Goal: Register for event/course

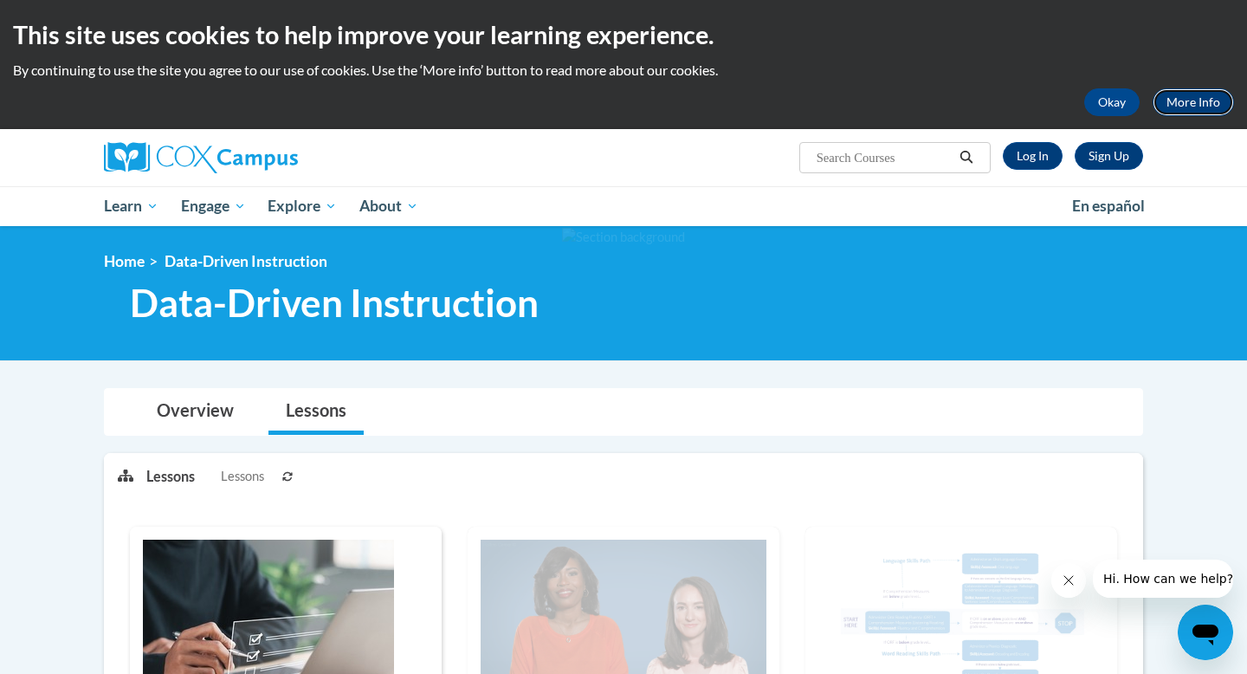
click at [1186, 102] on link "More Info" at bounding box center [1193, 102] width 81 height 28
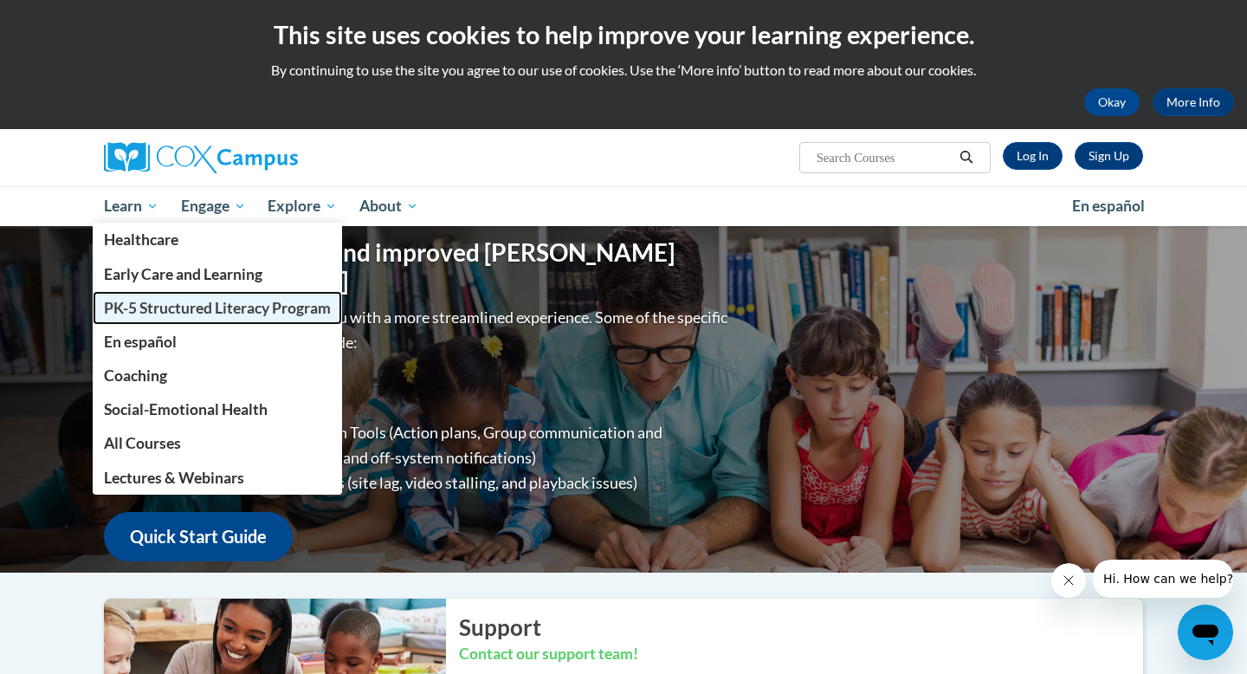
click at [171, 312] on span "PK-5 Structured Literacy Program" at bounding box center [217, 308] width 227 height 18
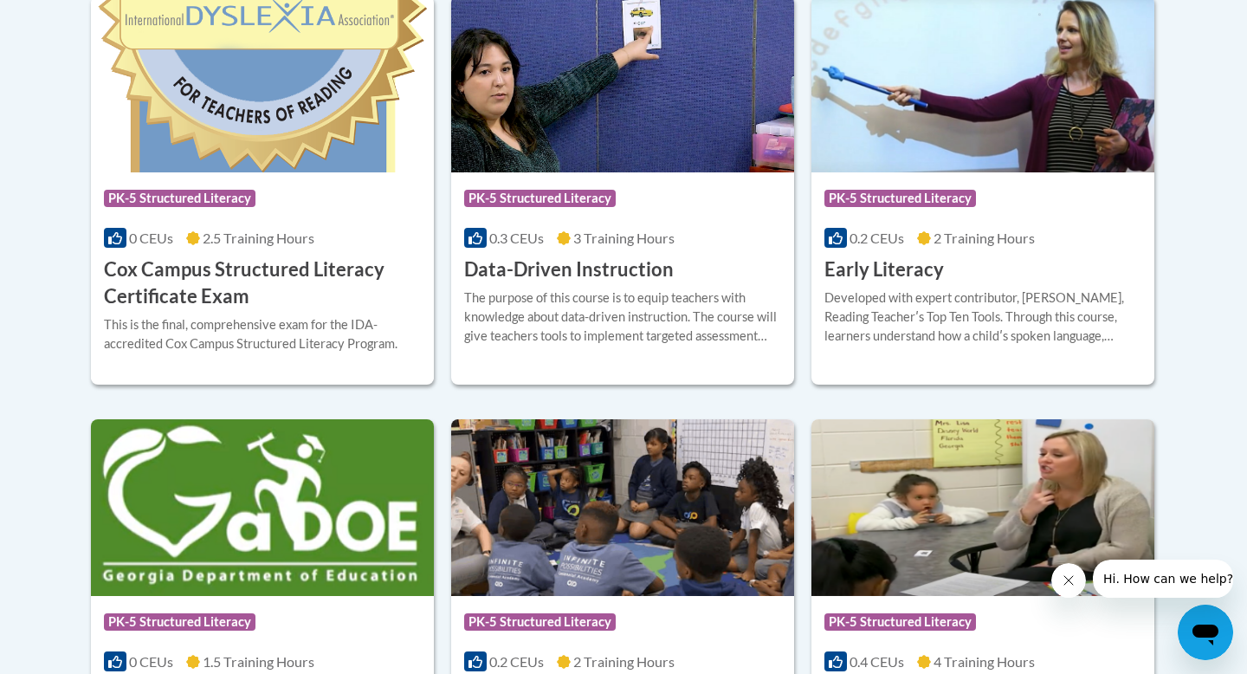
scroll to position [798, 0]
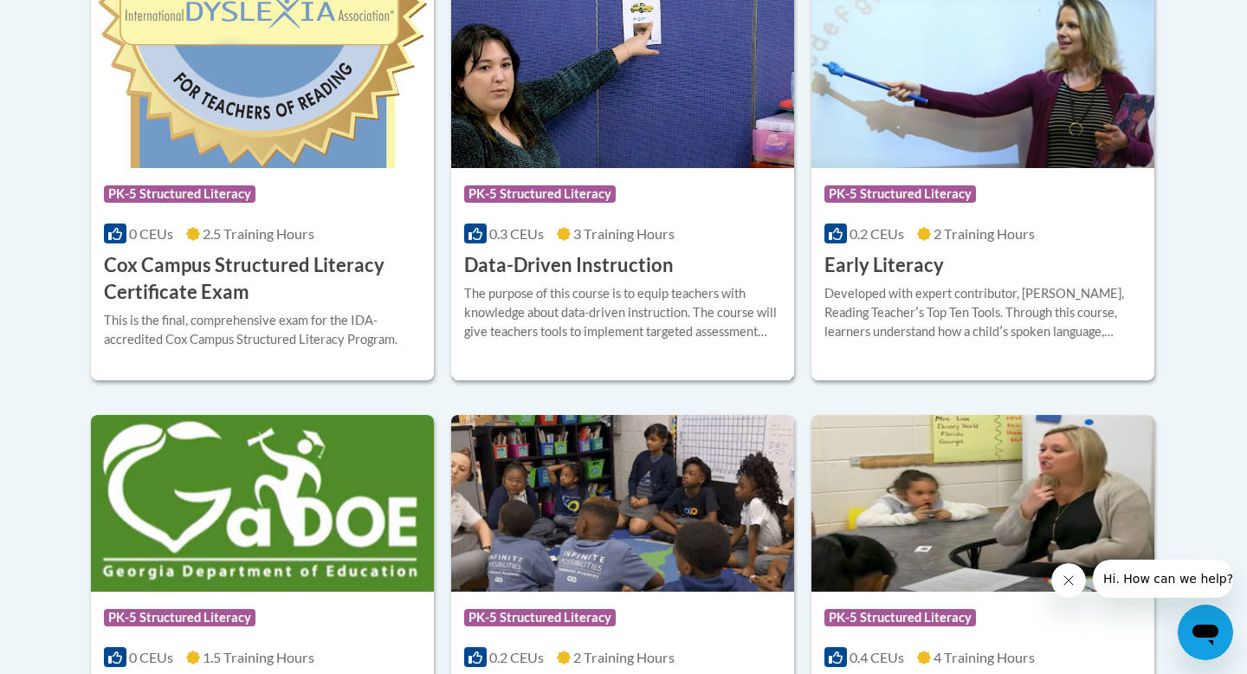
click at [579, 256] on h3 "Data-Driven Instruction" at bounding box center [569, 265] width 210 height 27
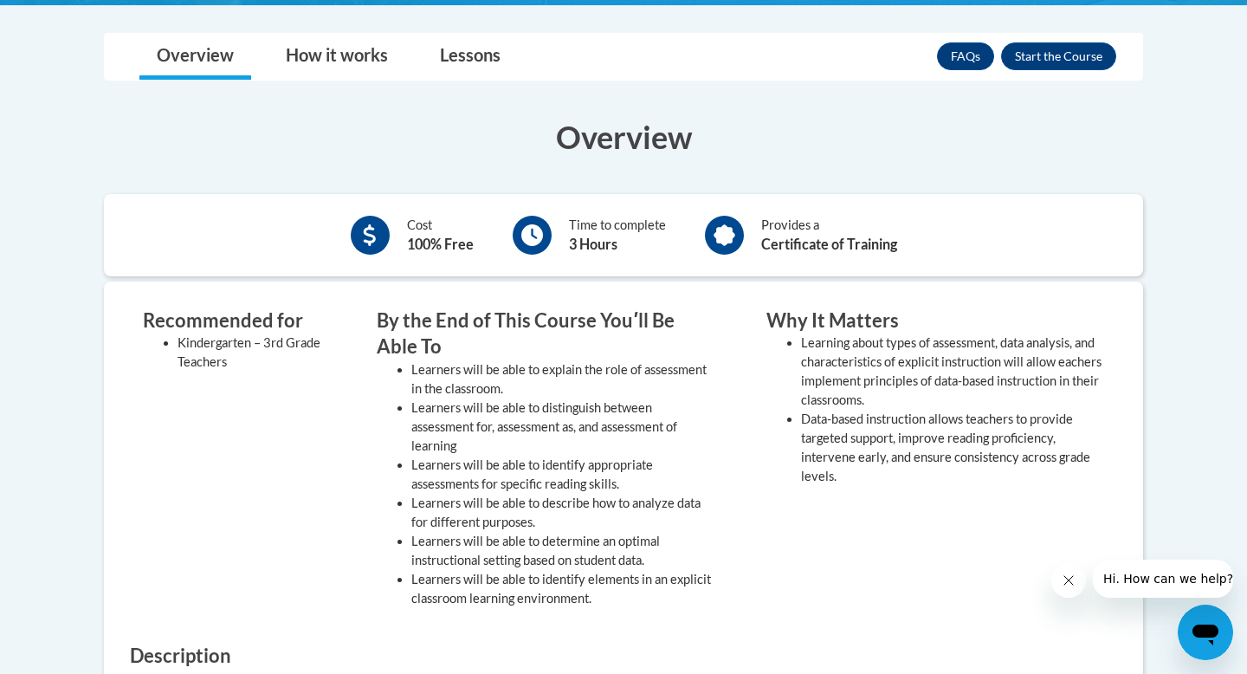
scroll to position [450, 0]
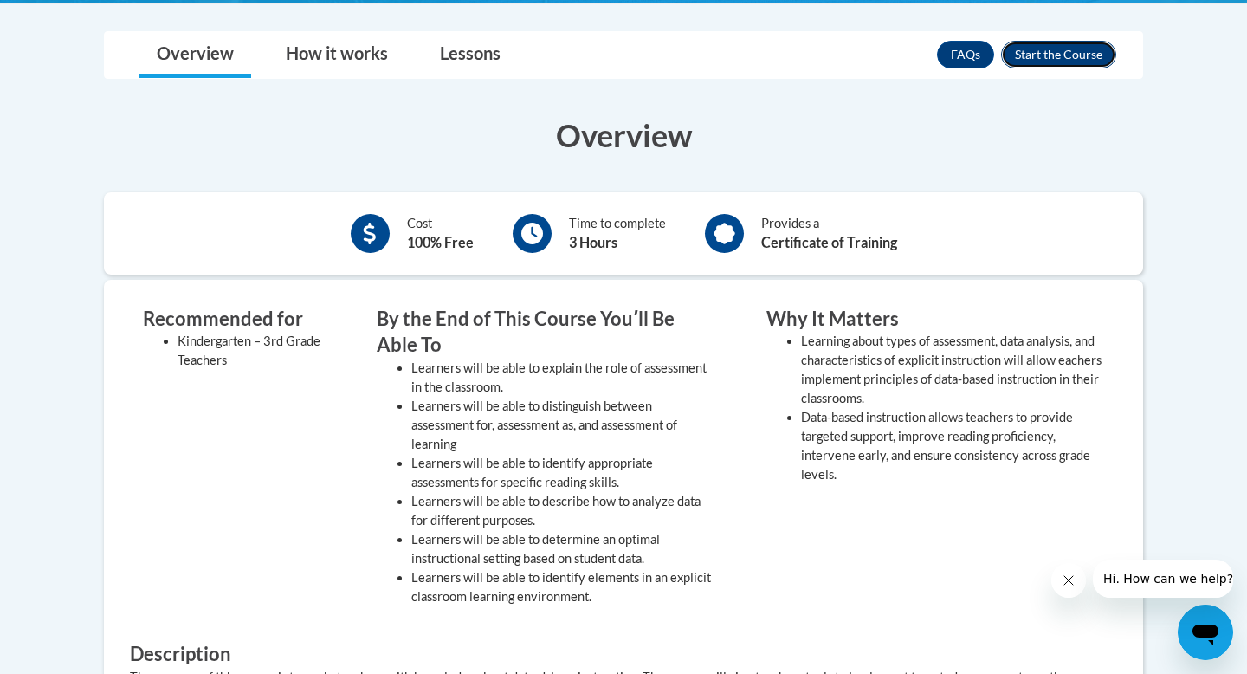
click at [1082, 54] on button "Enroll" at bounding box center [1058, 55] width 115 height 28
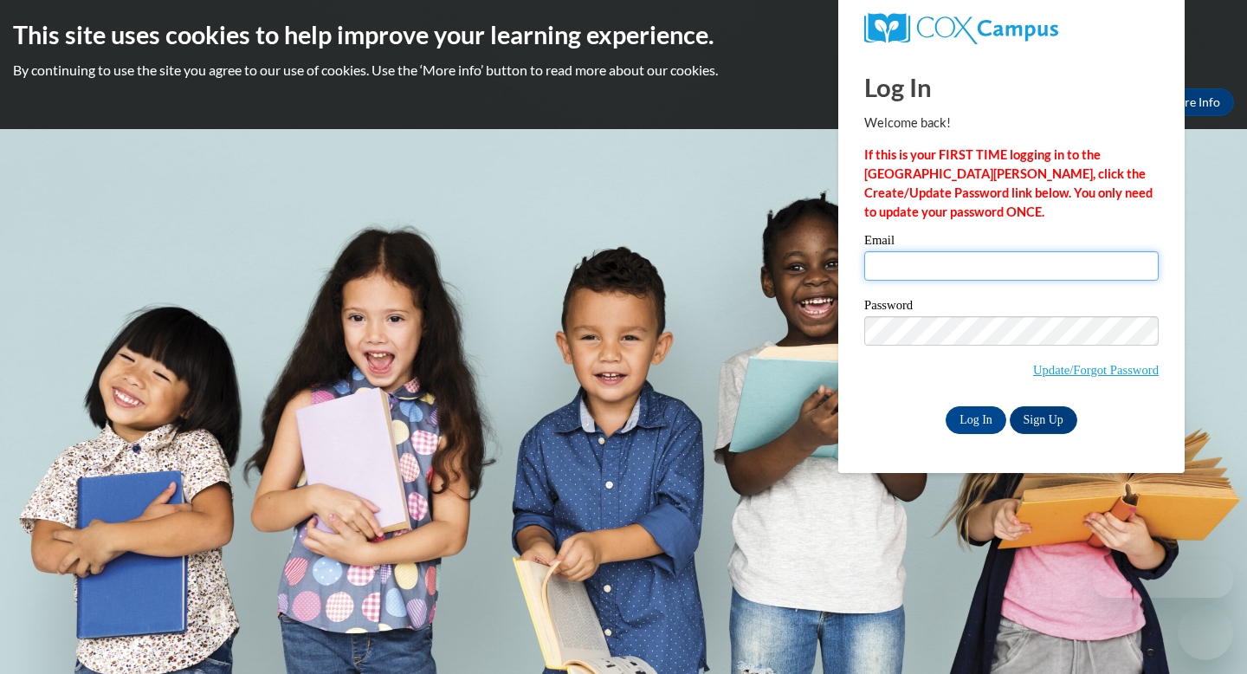
type input "[EMAIL_ADDRESS][DOMAIN_NAME]"
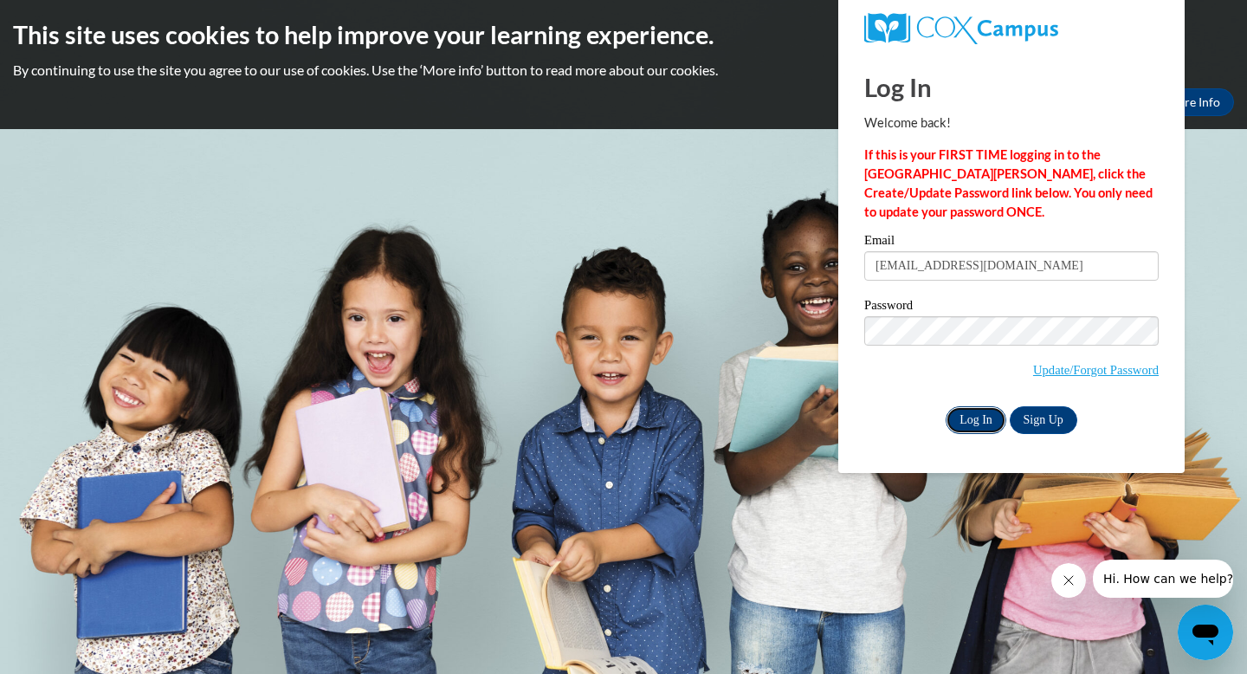
click at [969, 417] on input "Log In" at bounding box center [976, 420] width 61 height 28
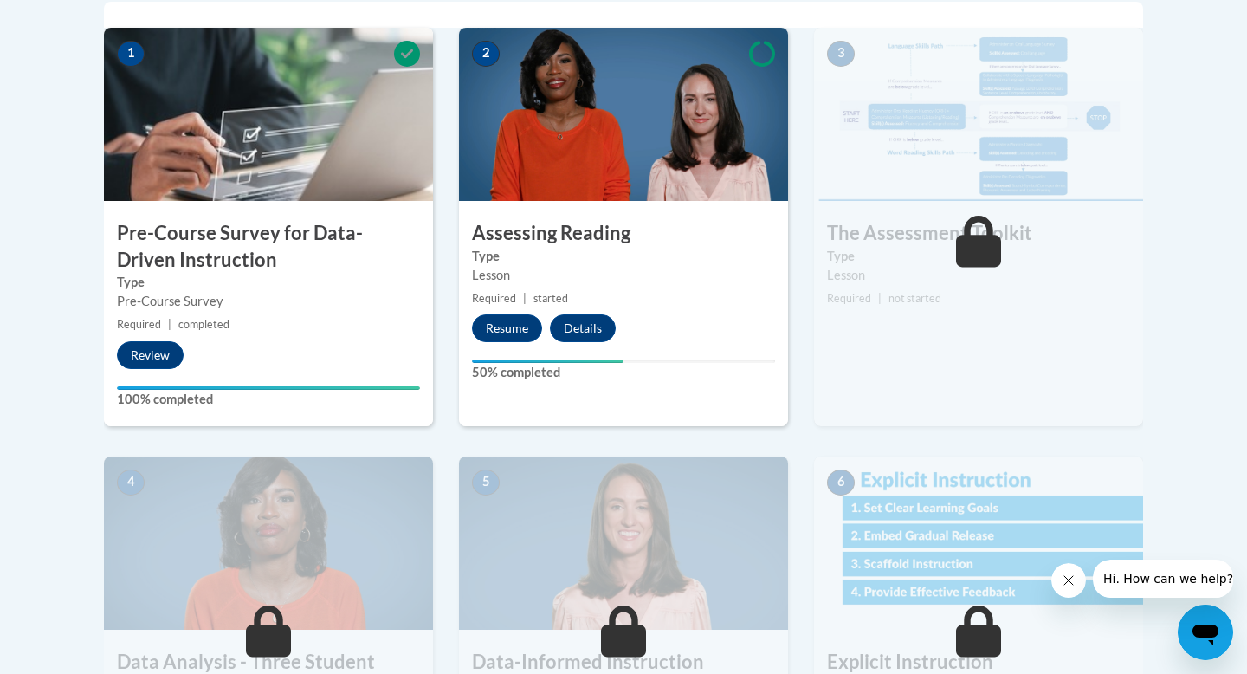
scroll to position [579, 0]
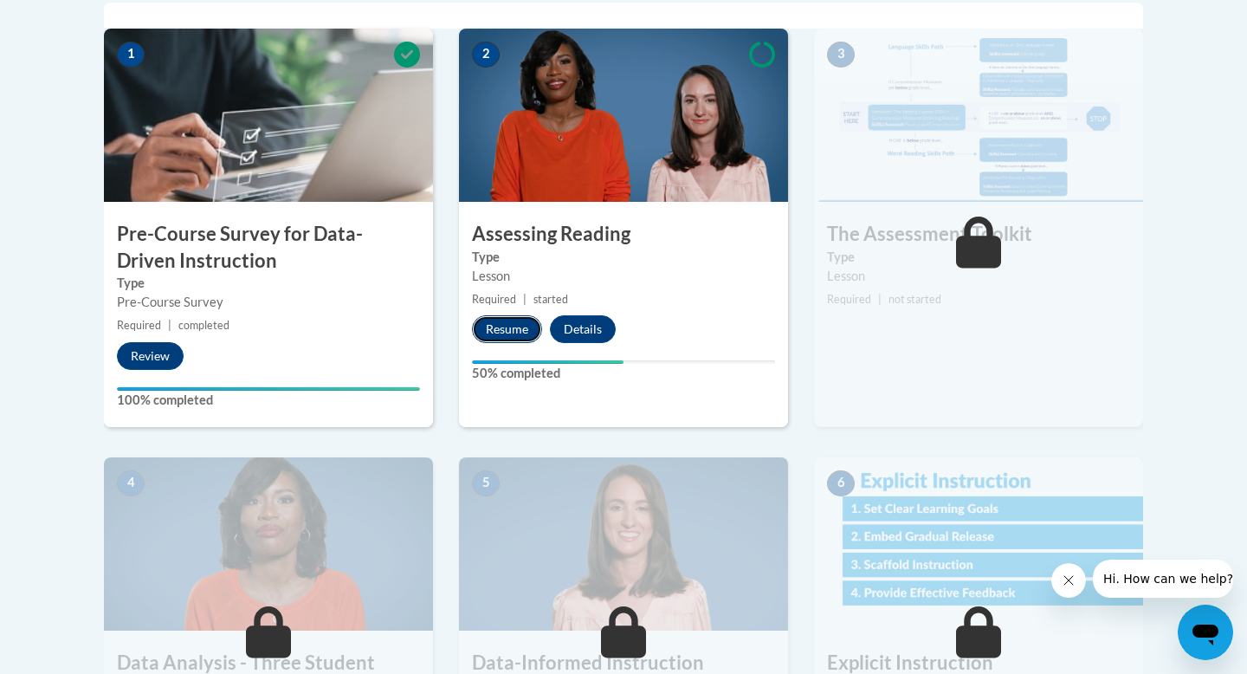
click at [499, 333] on button "Resume" at bounding box center [507, 329] width 70 height 28
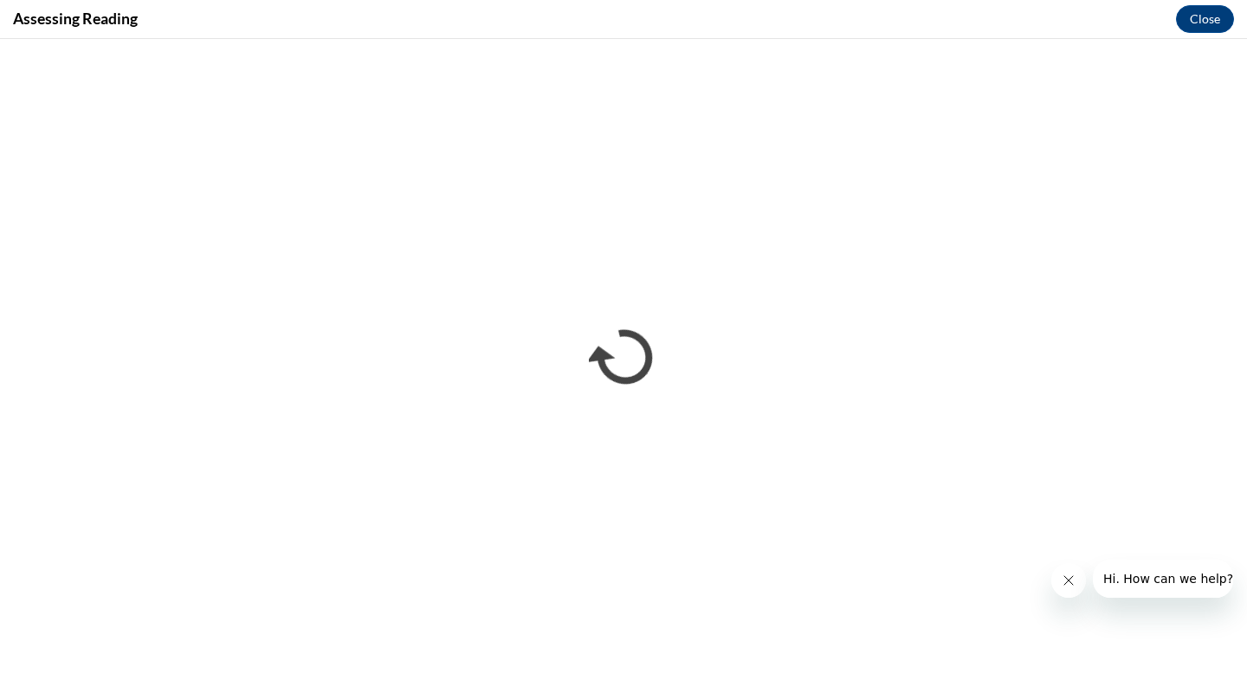
scroll to position [0, 0]
